Goal: Information Seeking & Learning: Learn about a topic

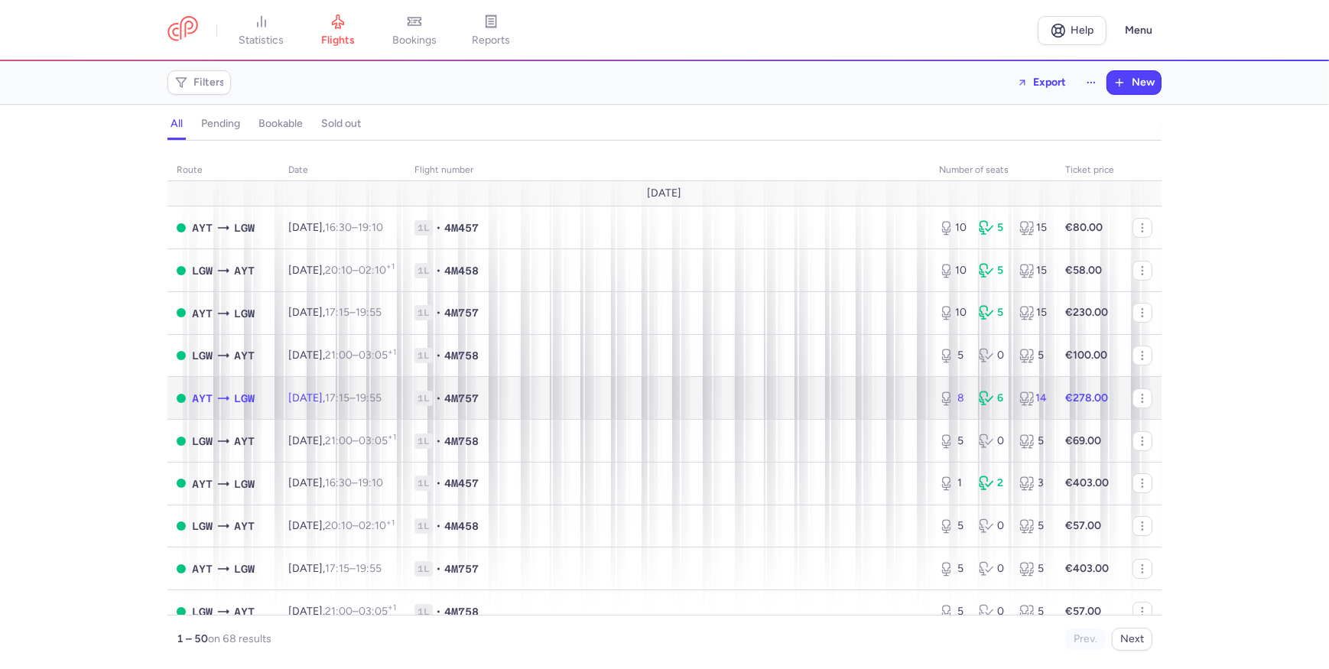
click at [743, 384] on td "1L • 4M757" at bounding box center [667, 398] width 525 height 43
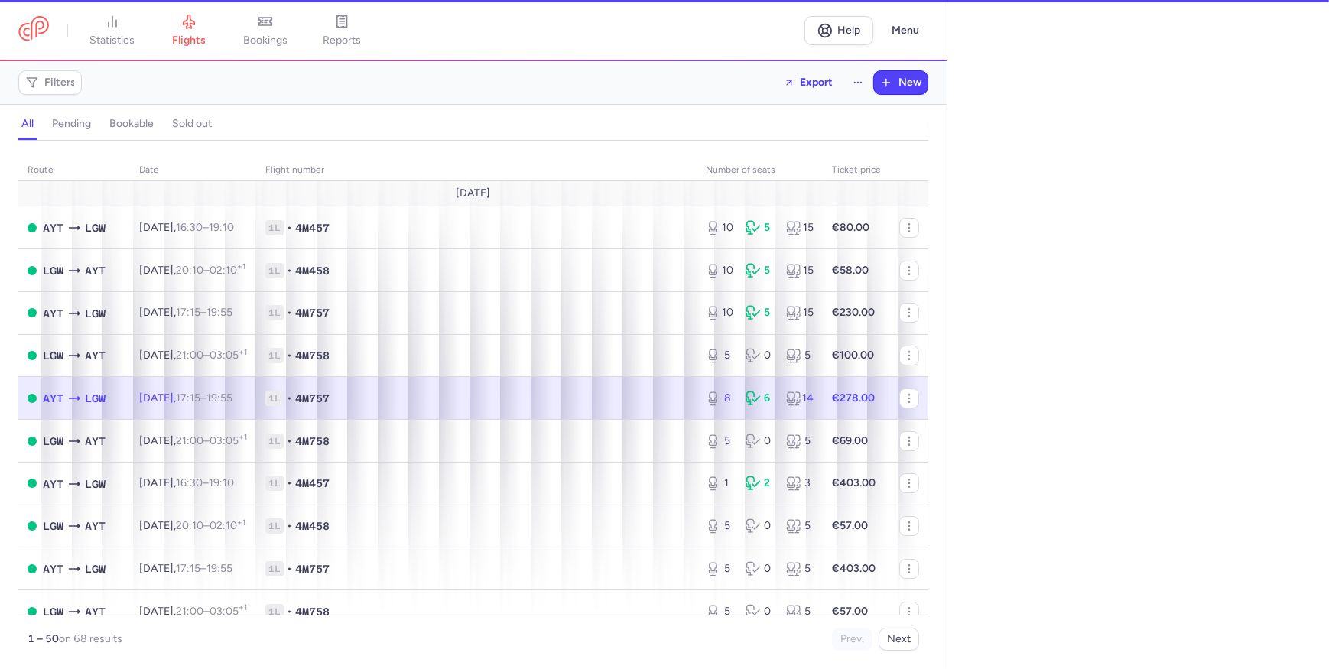
select select "hours"
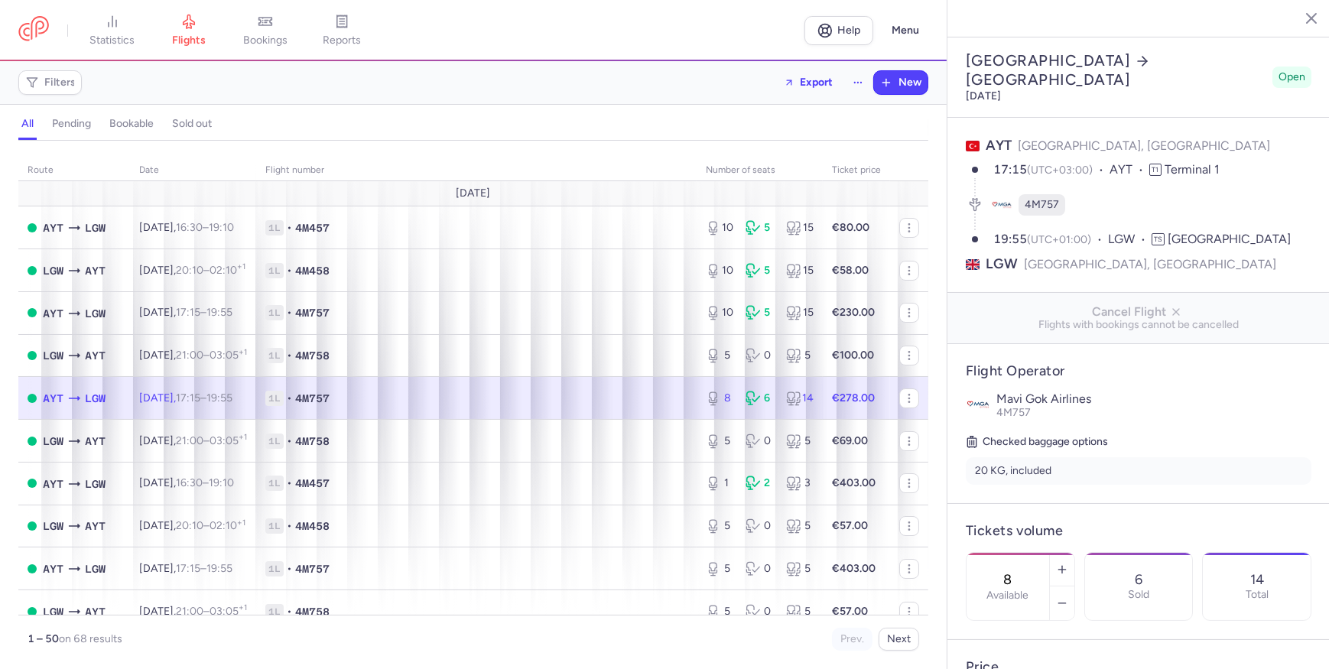
click at [1291, 18] on button "button" at bounding box center [1300, 17] width 23 height 23
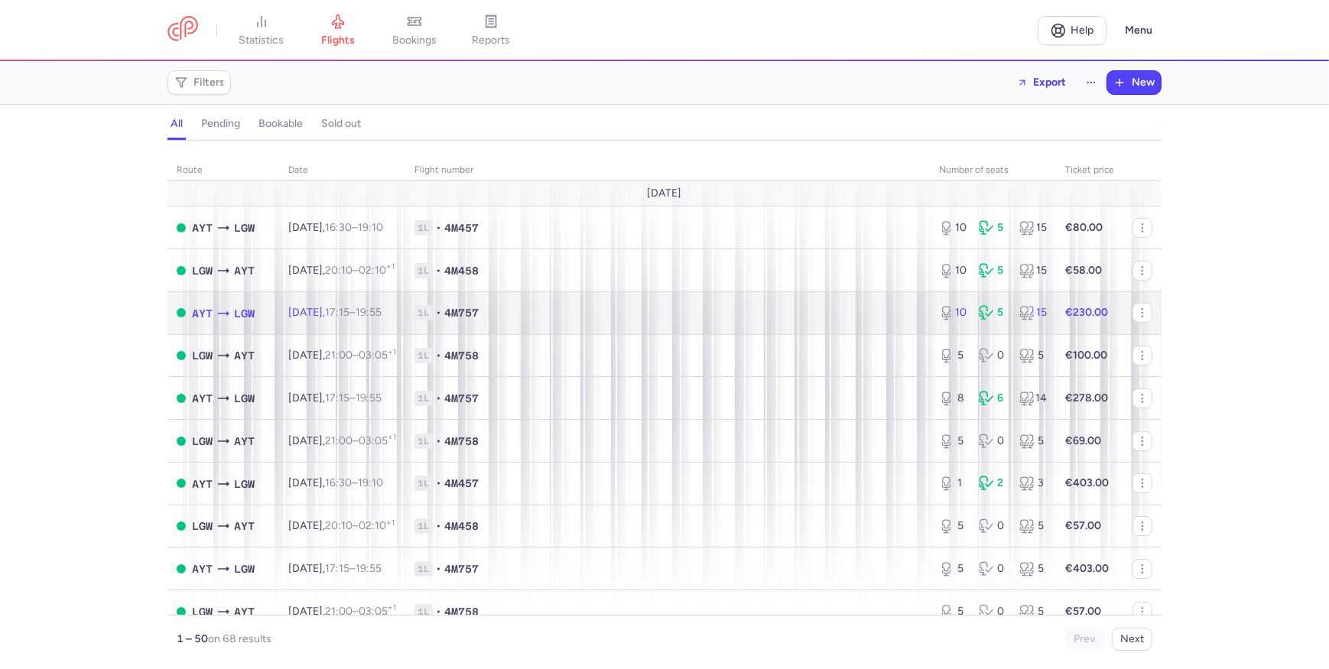
click at [405, 315] on td "[DATE] 17:15 – 19:55 +0" at bounding box center [342, 312] width 126 height 43
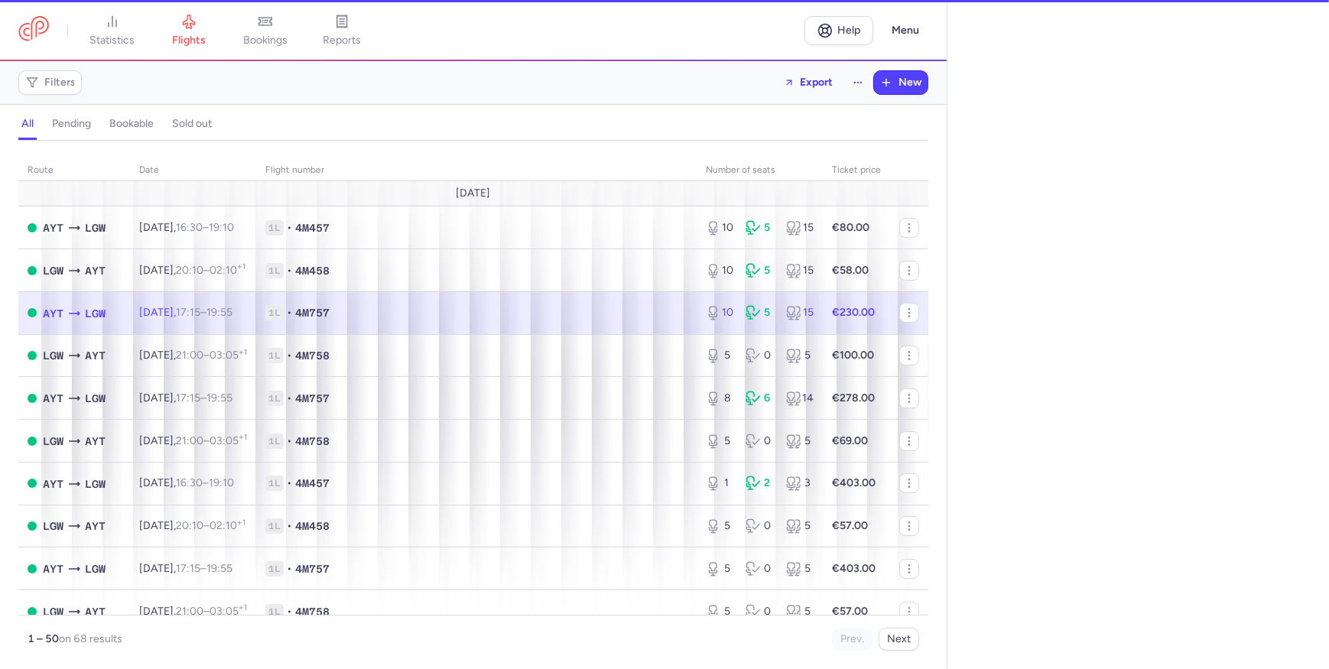
select select "hours"
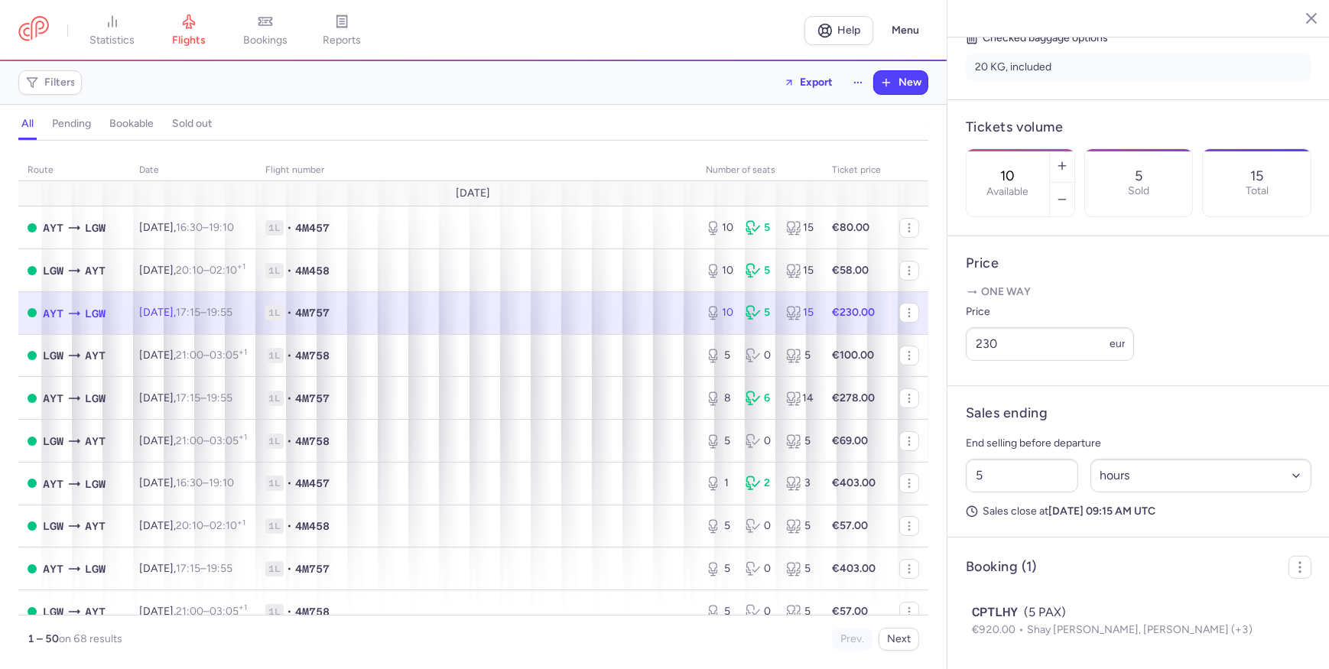
scroll to position [76, 0]
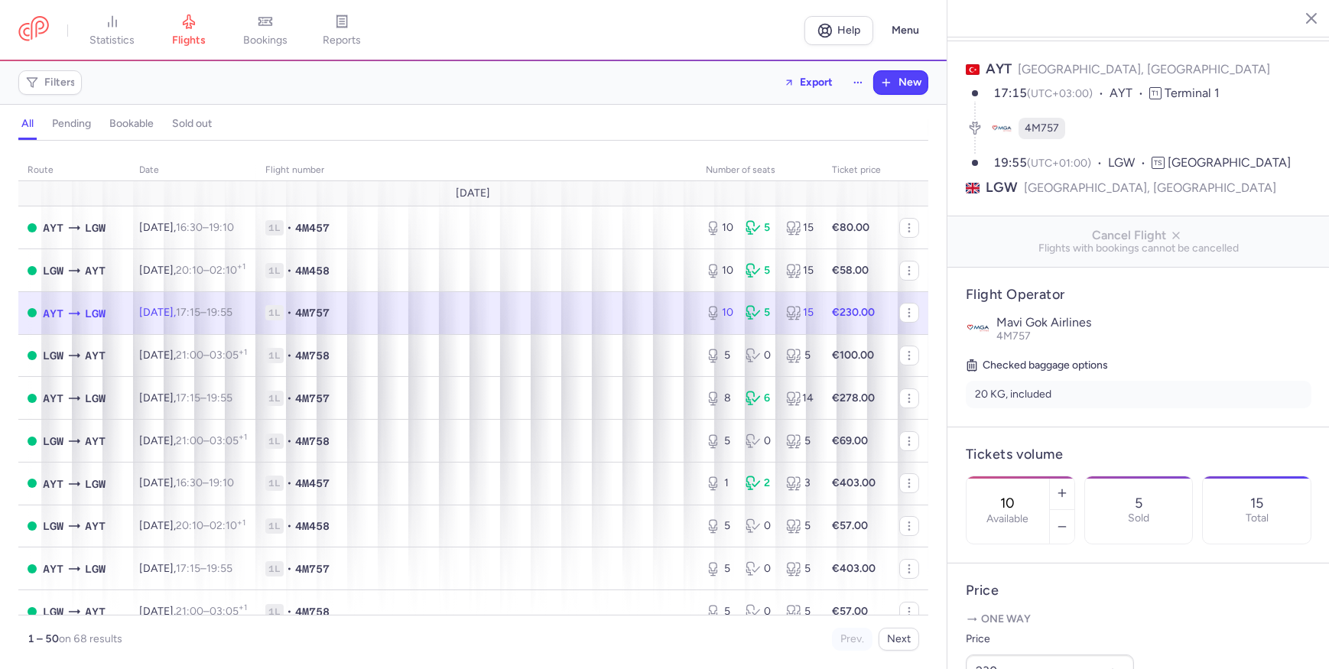
click at [1300, 25] on button "button" at bounding box center [1300, 17] width 23 height 23
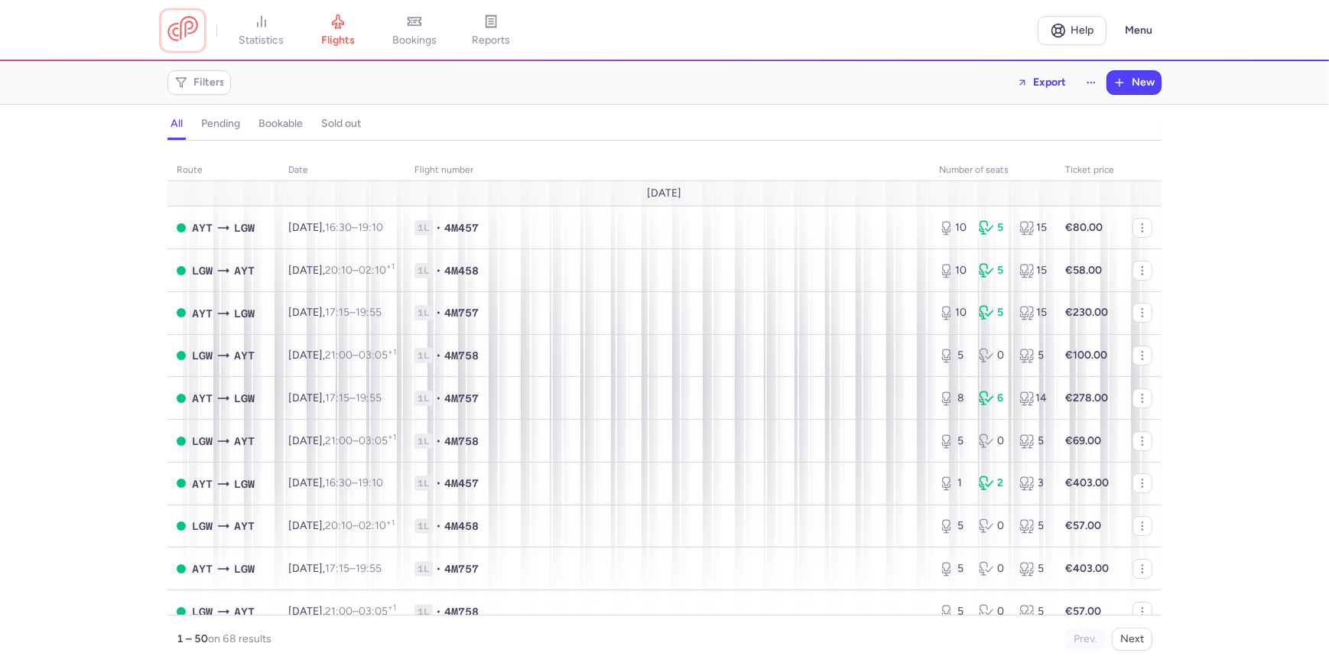
click at [198, 21] on link at bounding box center [182, 30] width 31 height 28
